Goal: Transaction & Acquisition: Purchase product/service

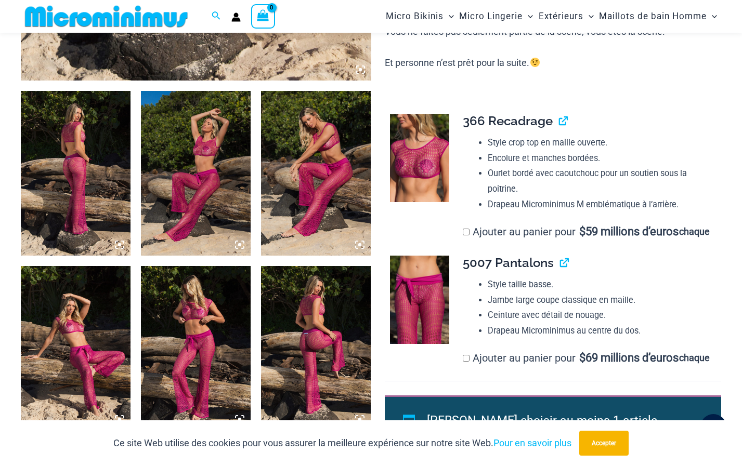
scroll to position [544, 0]
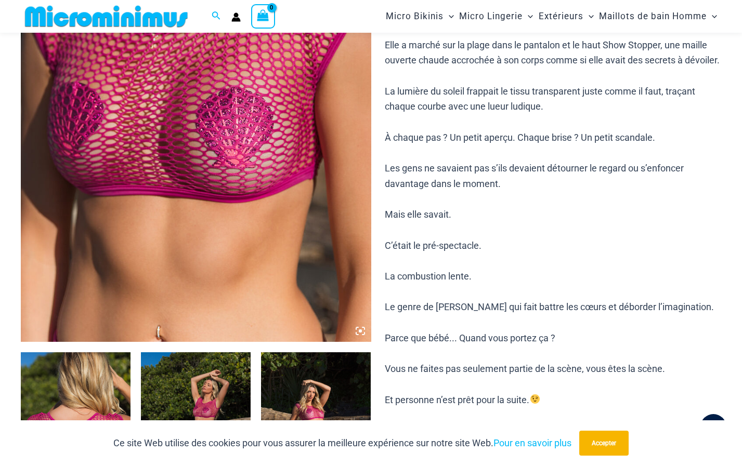
scroll to position [355, 0]
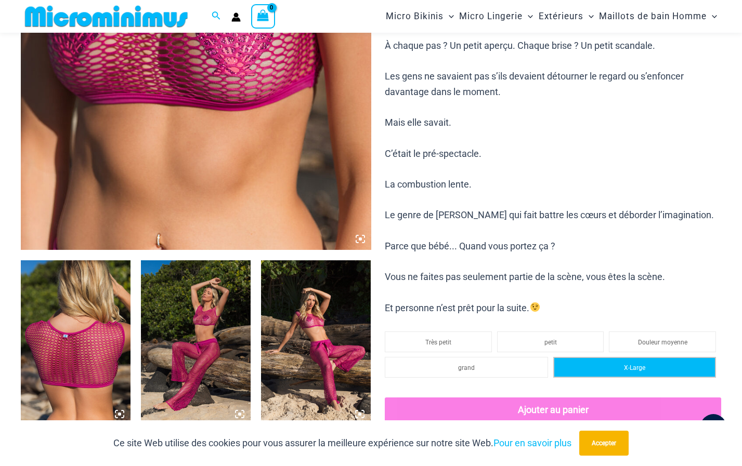
click at [615, 378] on li "X-Large" at bounding box center [634, 367] width 163 height 21
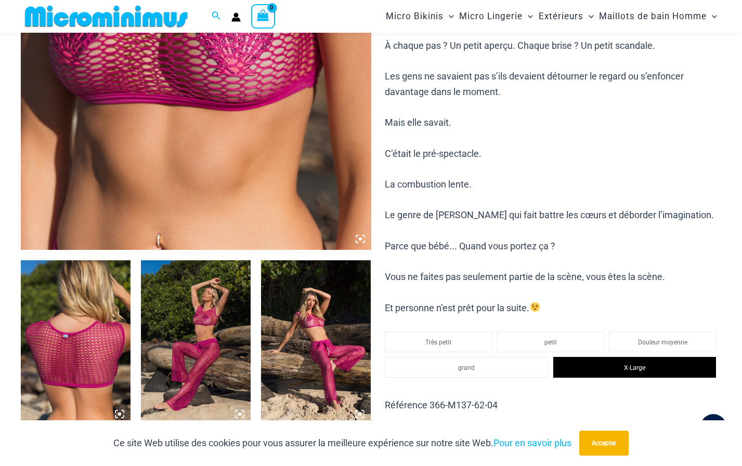
scroll to position [459, 0]
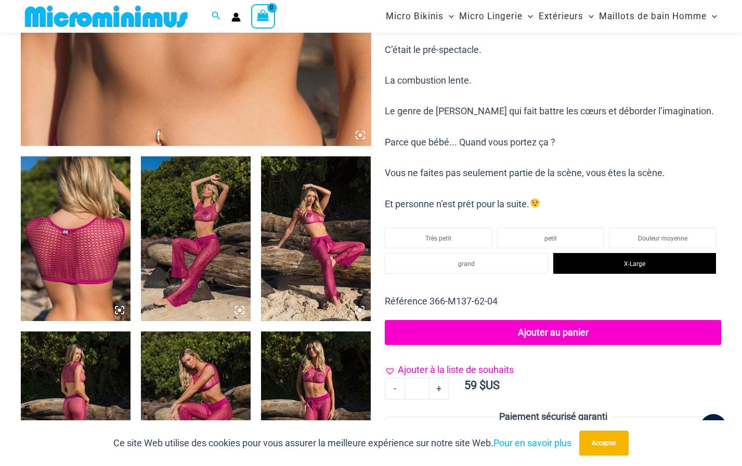
click at [406, 375] on span "Ajouter à la liste de souhaits" at bounding box center [456, 370] width 116 height 11
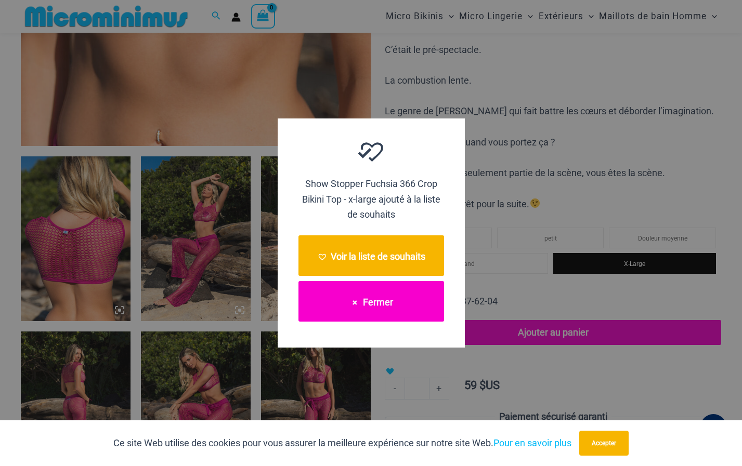
click at [344, 306] on button "Fermer" at bounding box center [371, 301] width 146 height 41
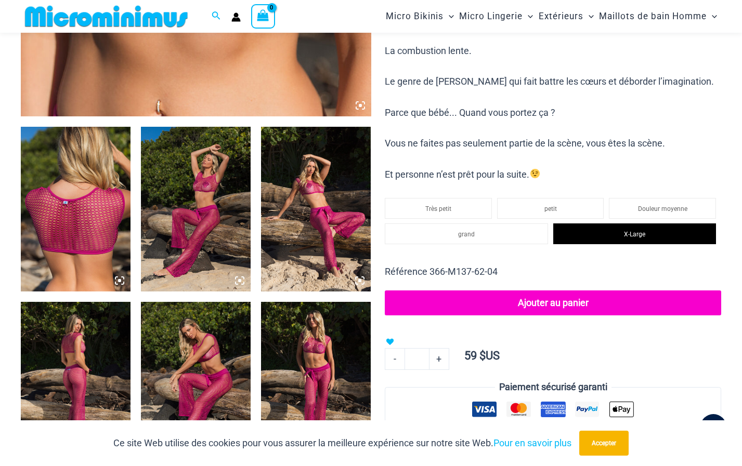
scroll to position [563, 0]
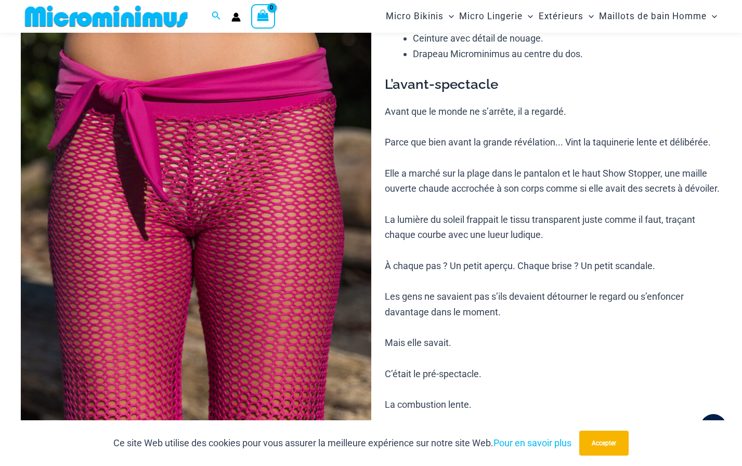
scroll to position [149, 0]
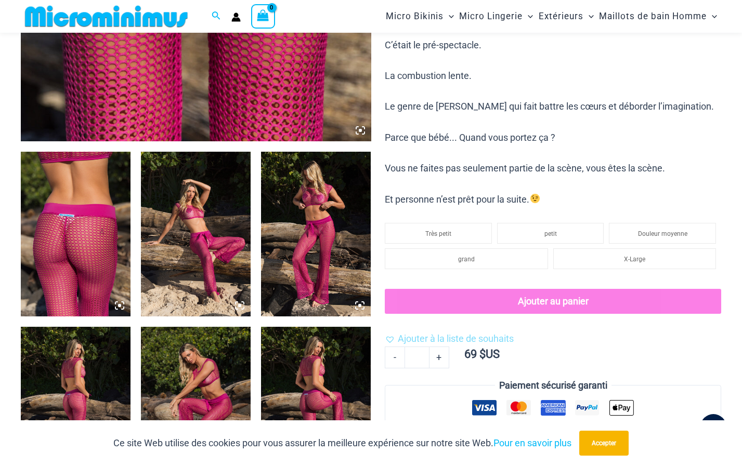
scroll to position [461, 0]
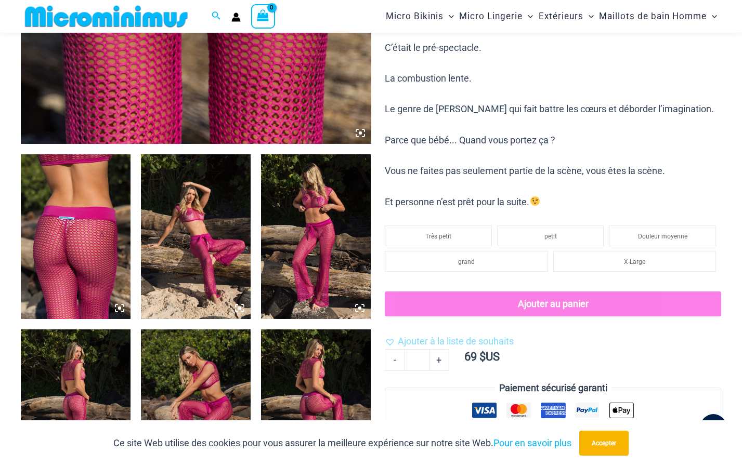
click at [83, 239] on img at bounding box center [76, 236] width 110 height 165
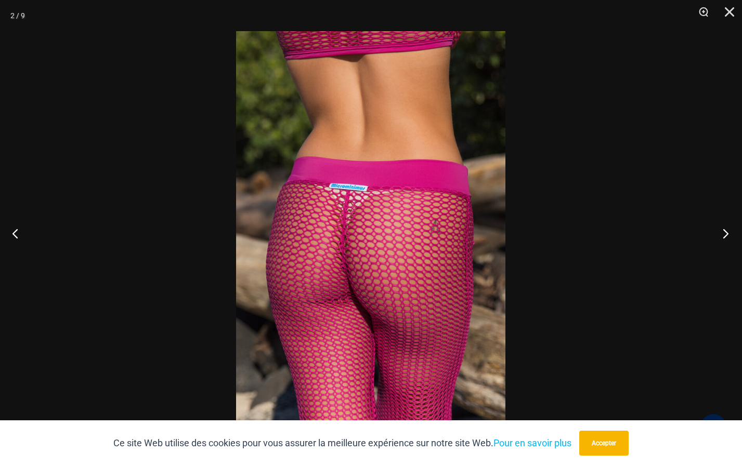
click at [724, 231] on button "Prochain" at bounding box center [722, 233] width 39 height 52
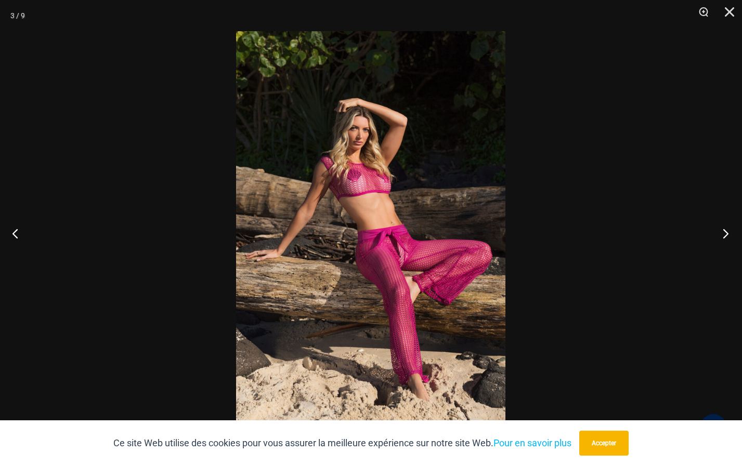
click at [722, 230] on button "Prochain" at bounding box center [722, 233] width 39 height 52
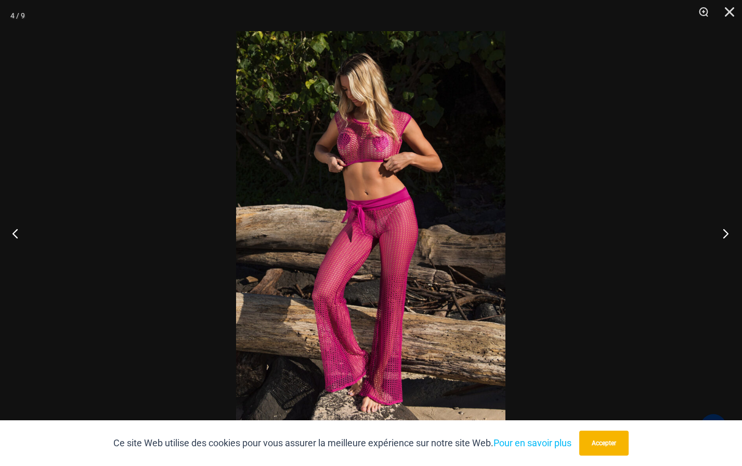
click at [726, 231] on button "Prochain" at bounding box center [722, 233] width 39 height 52
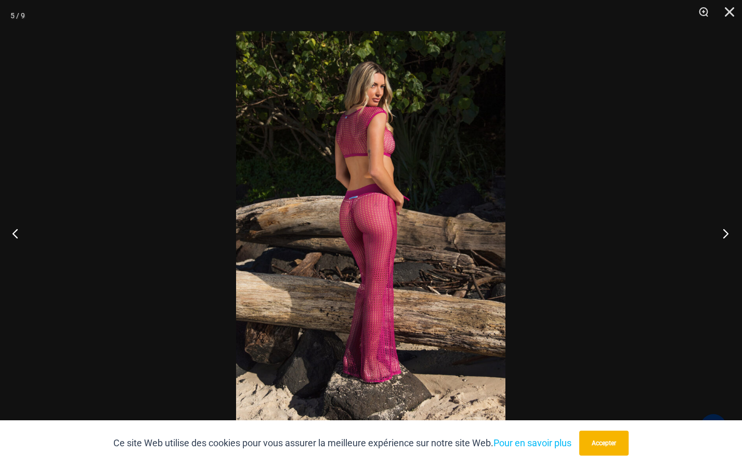
click at [724, 229] on button "Prochain" at bounding box center [722, 233] width 39 height 52
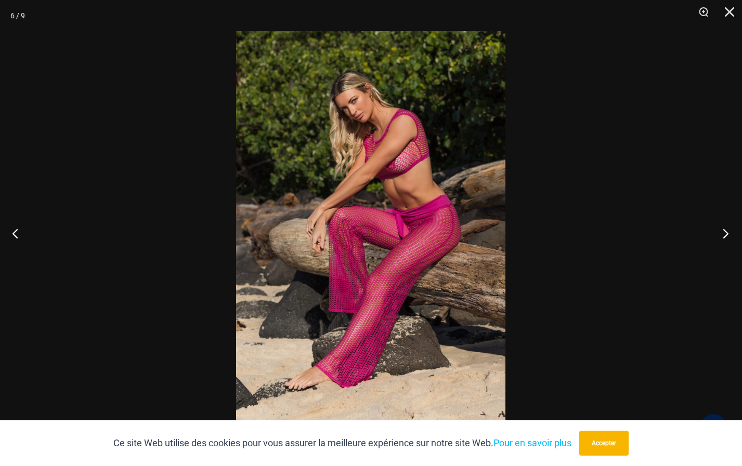
click at [725, 231] on button "Prochain" at bounding box center [722, 233] width 39 height 52
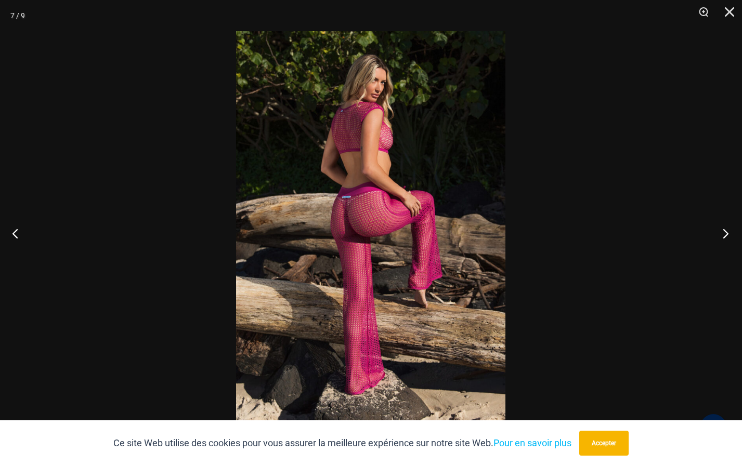
click at [726, 231] on button "Prochain" at bounding box center [722, 233] width 39 height 52
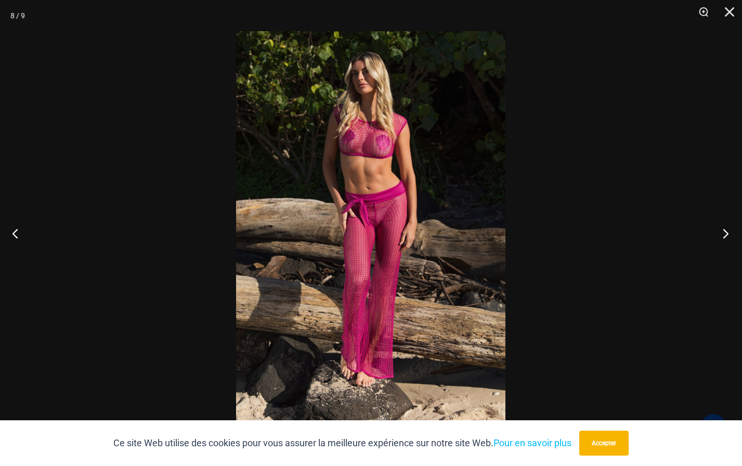
click at [725, 231] on button "Prochain" at bounding box center [722, 233] width 39 height 52
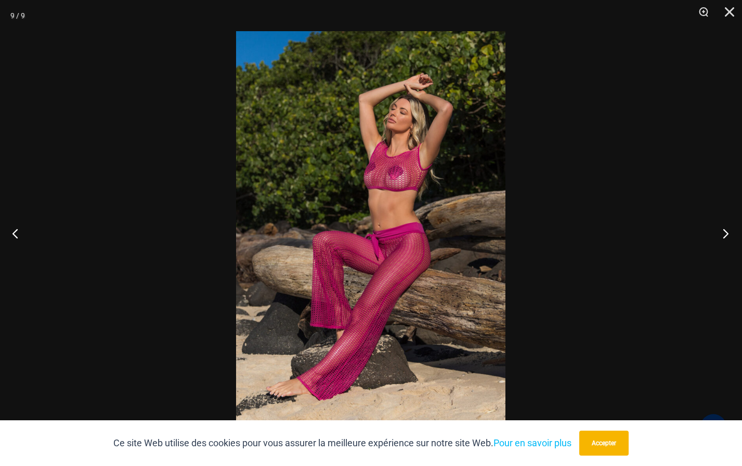
click at [726, 232] on button "Prochain" at bounding box center [722, 233] width 39 height 52
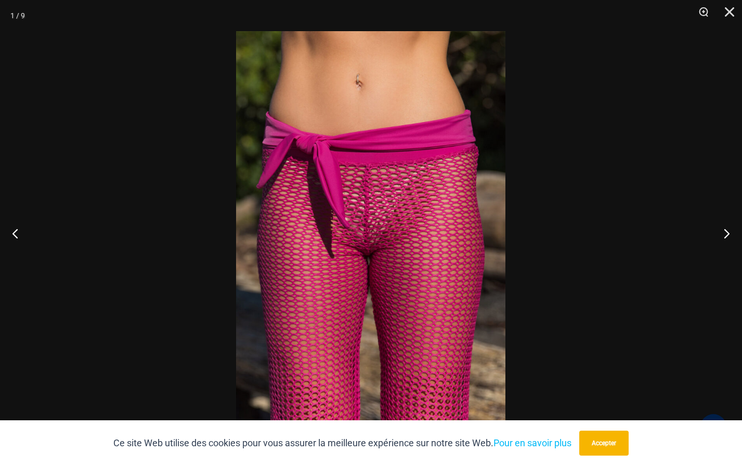
click at [603, 371] on div at bounding box center [371, 233] width 742 height 466
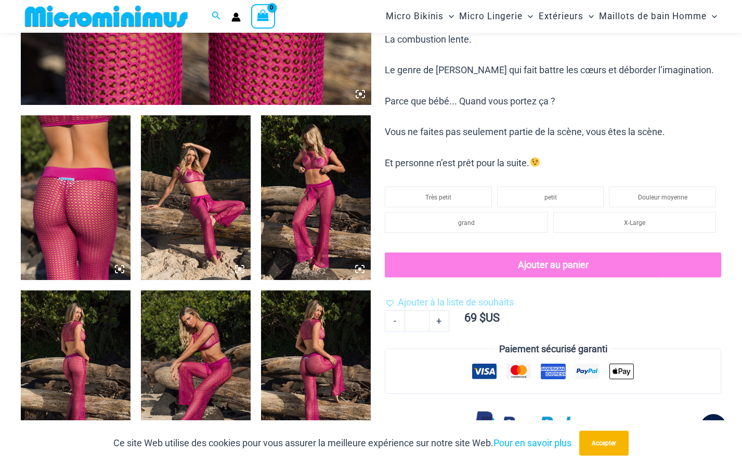
scroll to position [565, 0]
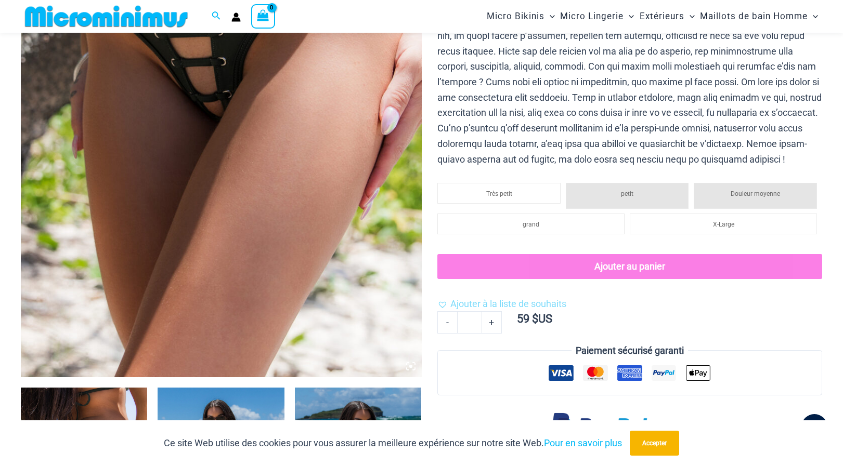
scroll to position [199, 0]
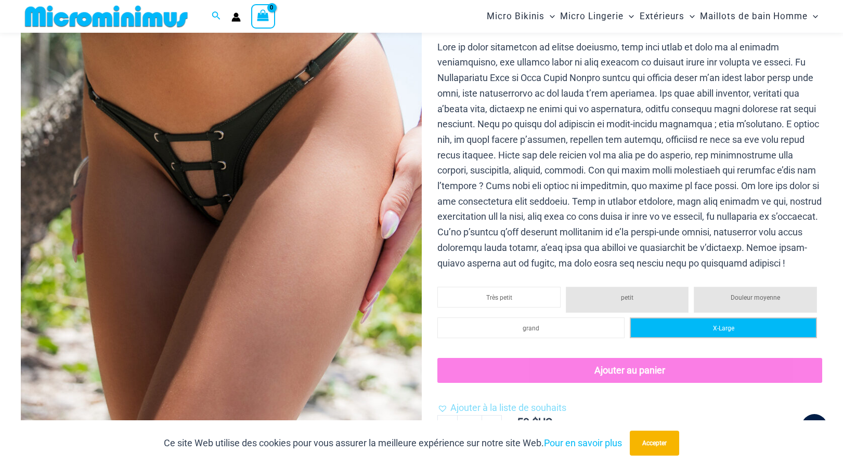
click at [746, 339] on li "X-Large" at bounding box center [723, 328] width 187 height 21
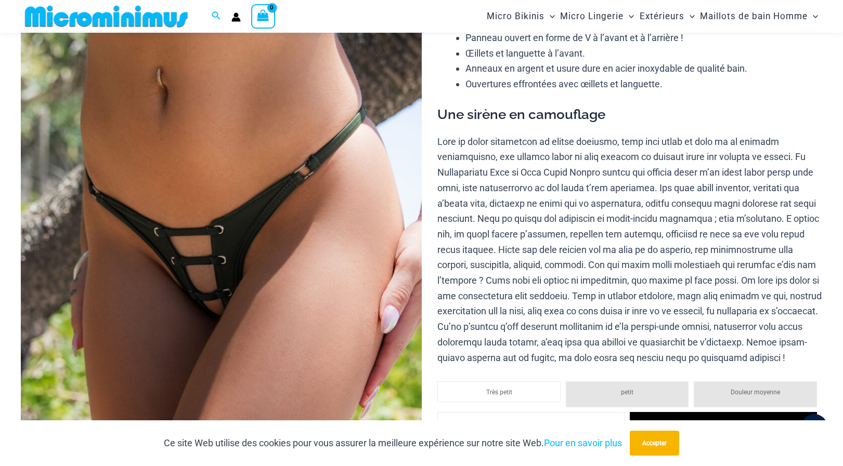
scroll to position [0, 0]
